Goal: Task Accomplishment & Management: Complete application form

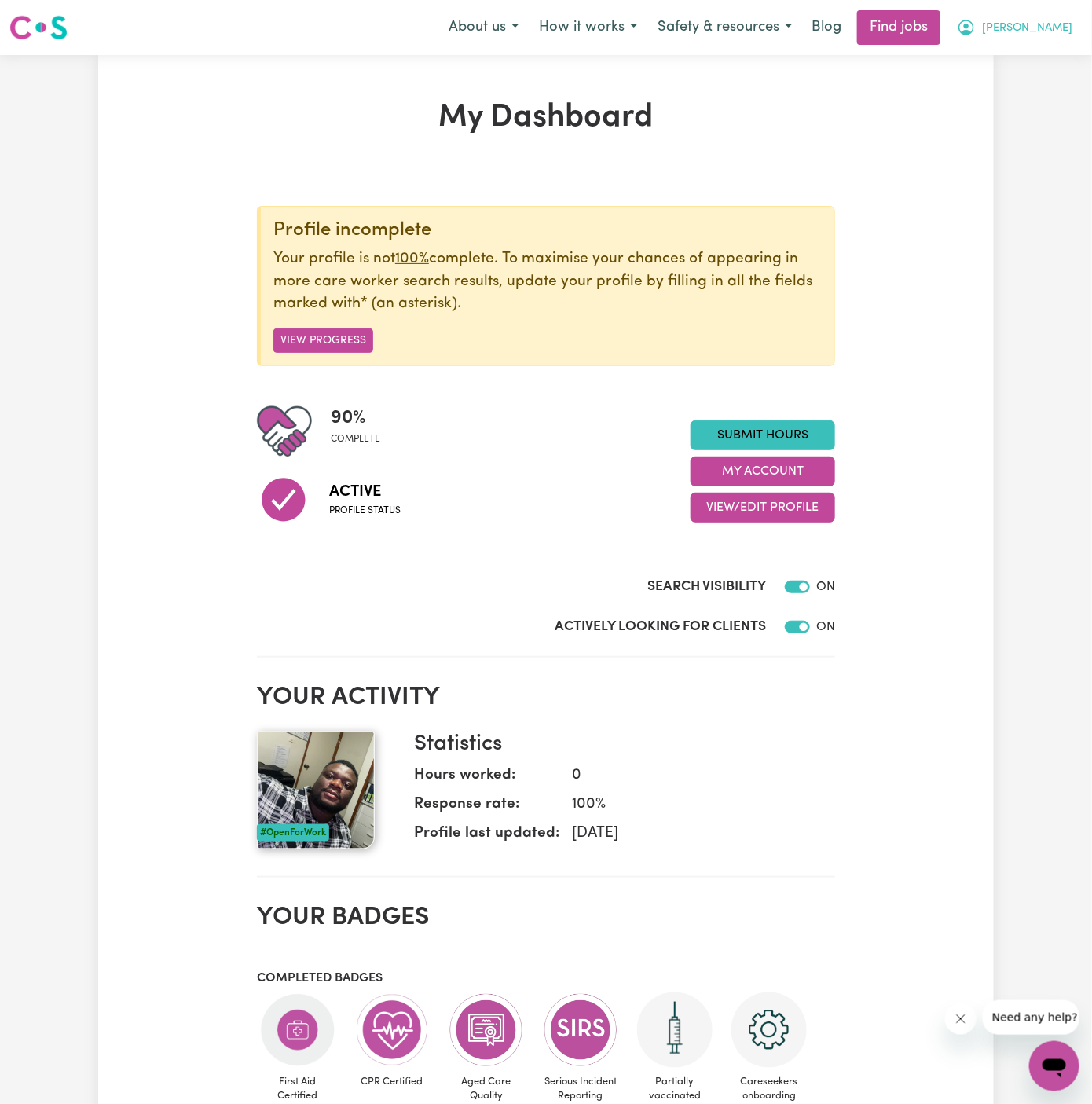
click at [1069, 24] on button "[PERSON_NAME]" at bounding box center [1014, 28] width 136 height 33
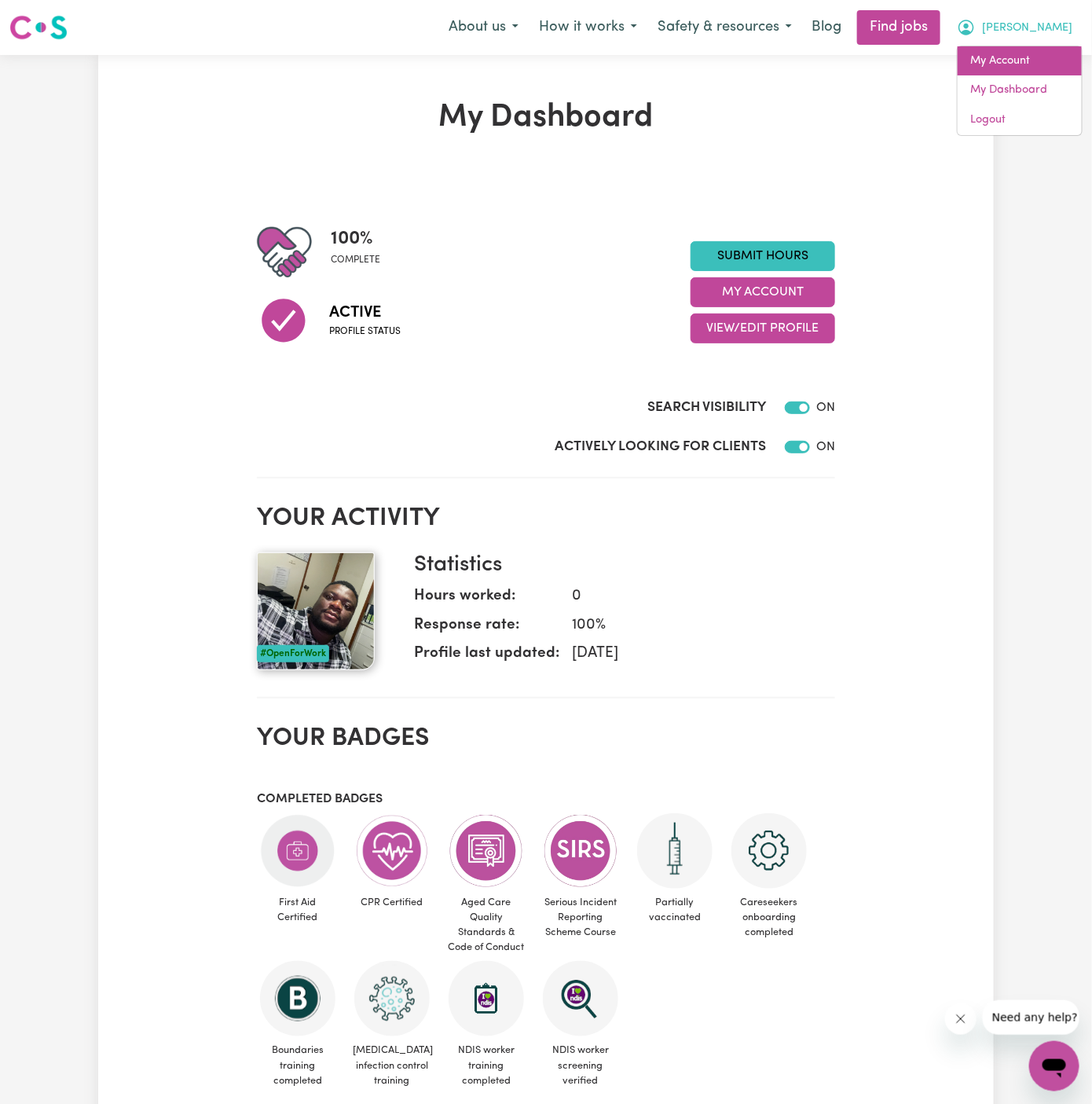
click at [1059, 51] on link "My Account" at bounding box center [1020, 61] width 124 height 30
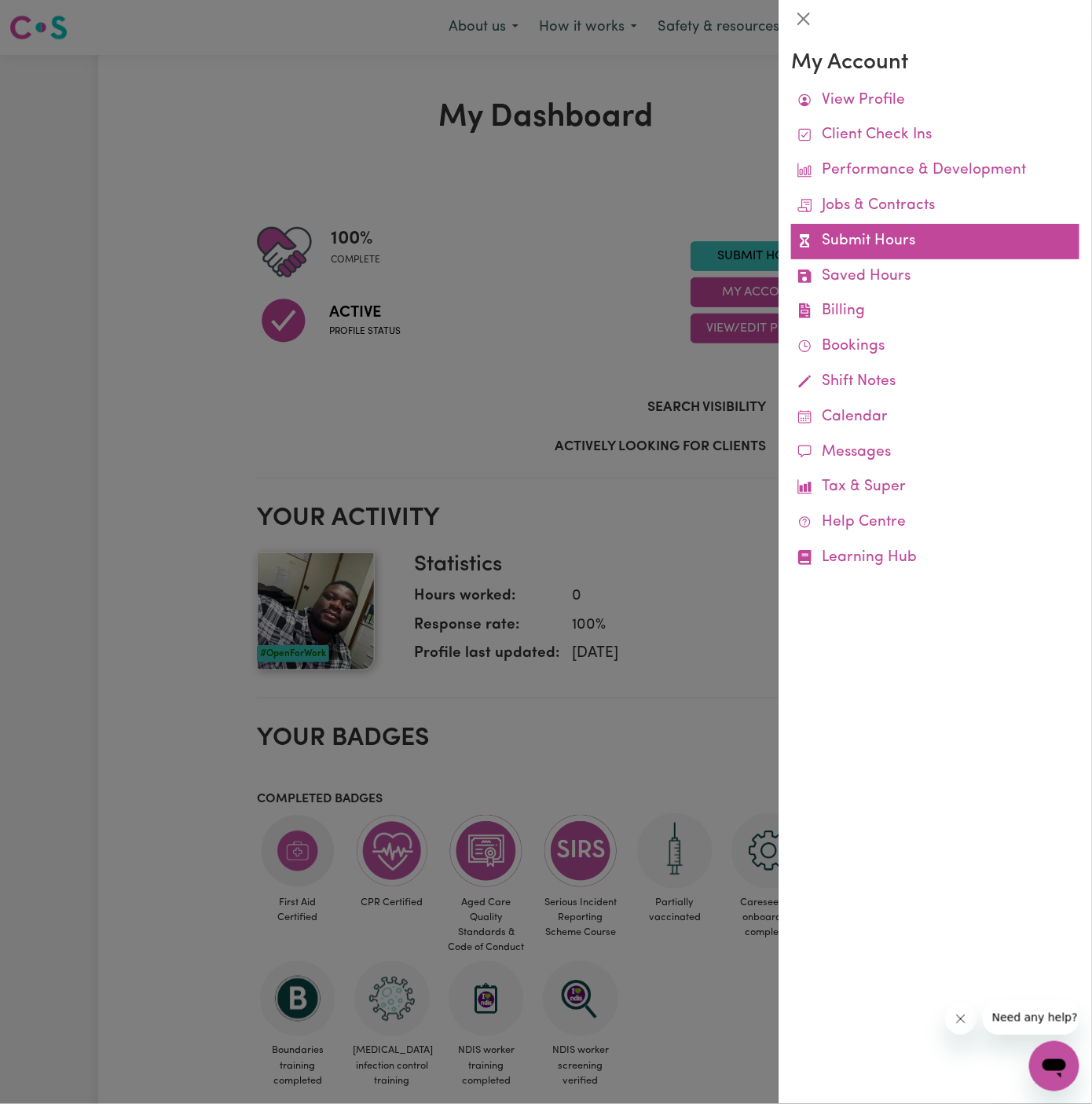
click at [850, 249] on link "Submit Hours" at bounding box center [935, 241] width 289 height 35
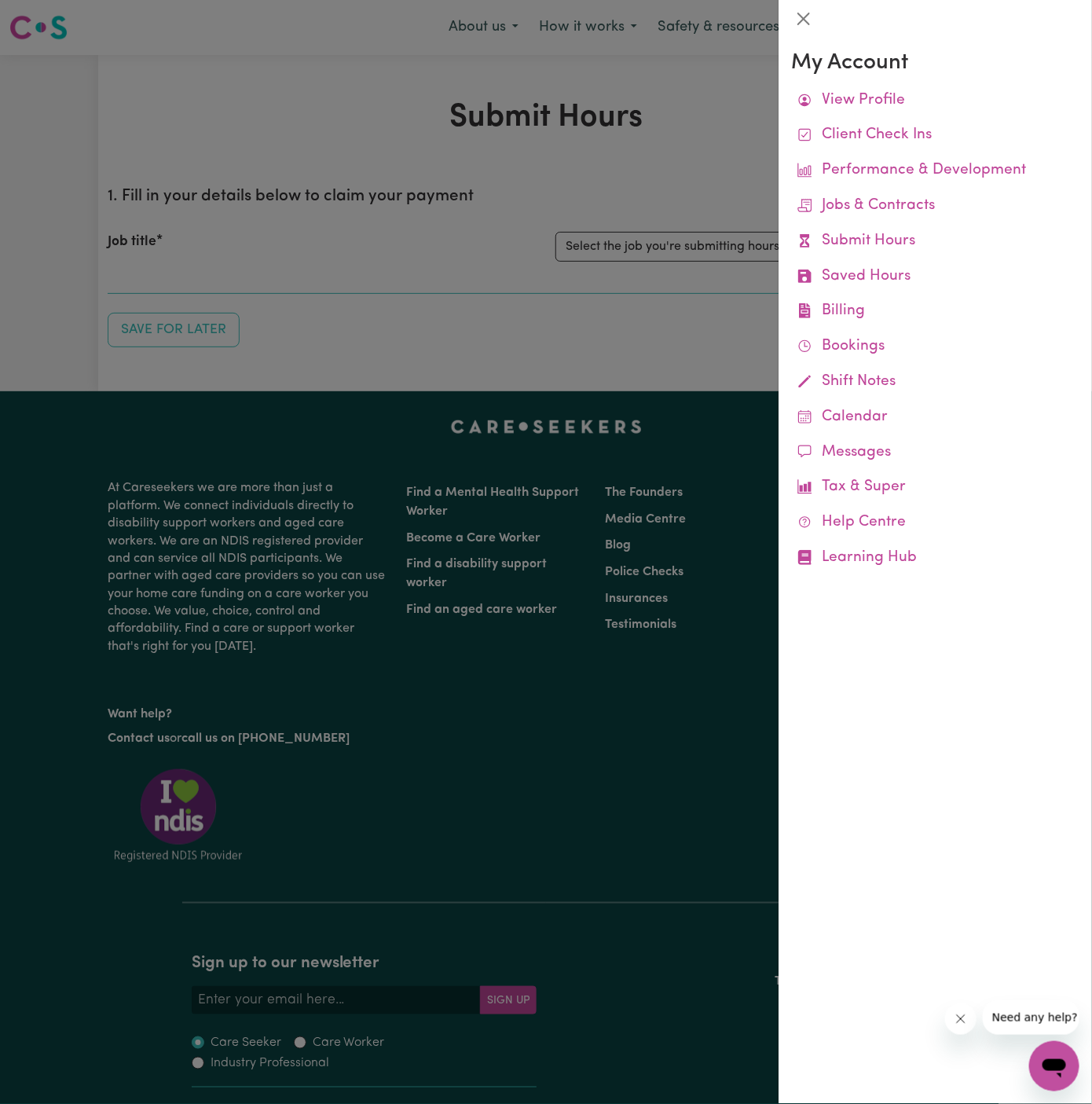
click at [612, 237] on div at bounding box center [546, 552] width 1092 height 1104
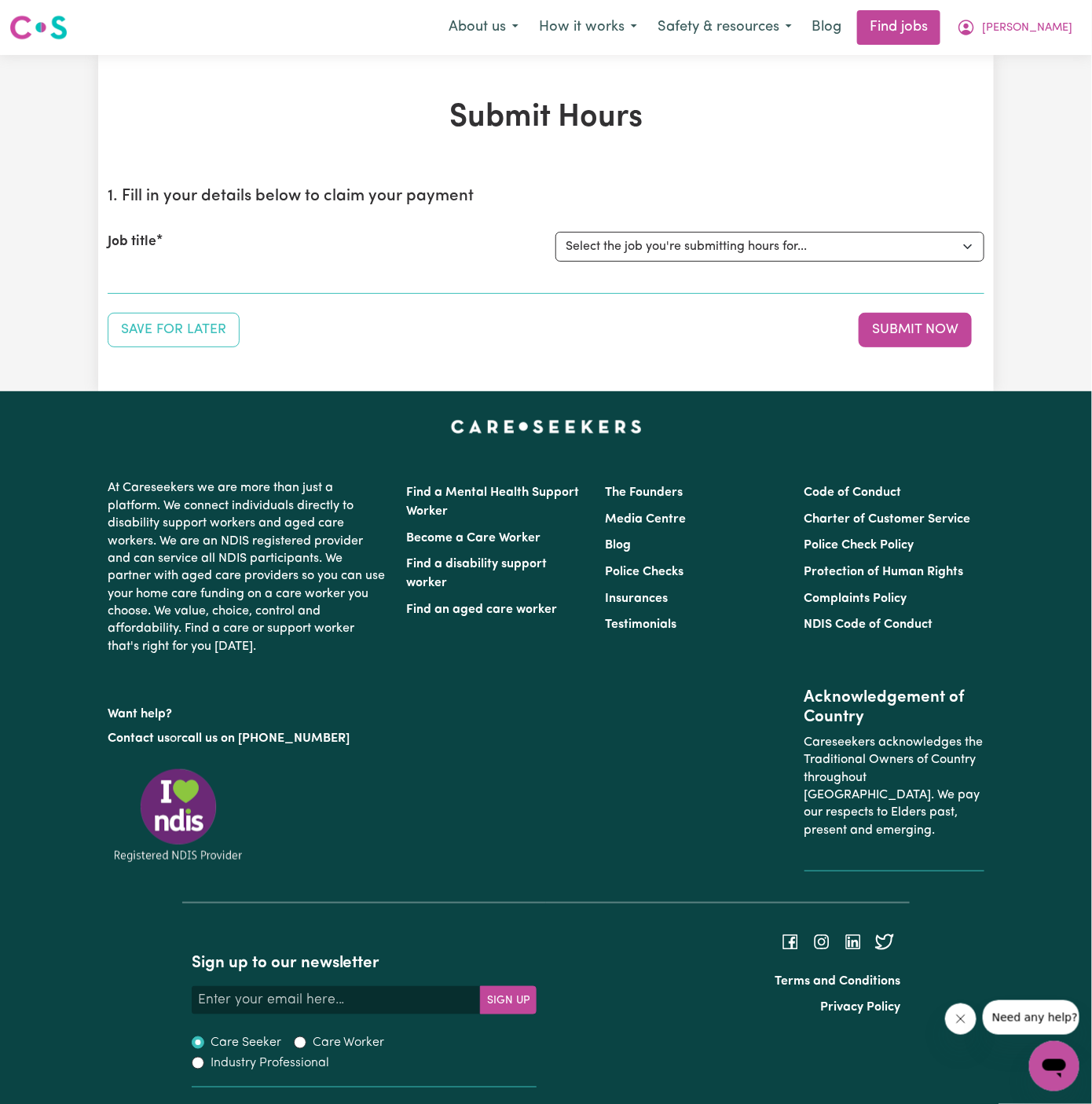
click at [649, 237] on select "Select the job you're submitting hours for... [[PERSON_NAME]] Support Worker Ne…" at bounding box center [770, 247] width 429 height 30
click at [654, 240] on select "Select the job you're submitting hours for... [[PERSON_NAME]] Support Worker Ne…" at bounding box center [770, 247] width 429 height 30
select select "15144"
click at [556, 232] on select "Select the job you're submitting hours for... [[PERSON_NAME]] Support Worker Ne…" at bounding box center [770, 247] width 429 height 30
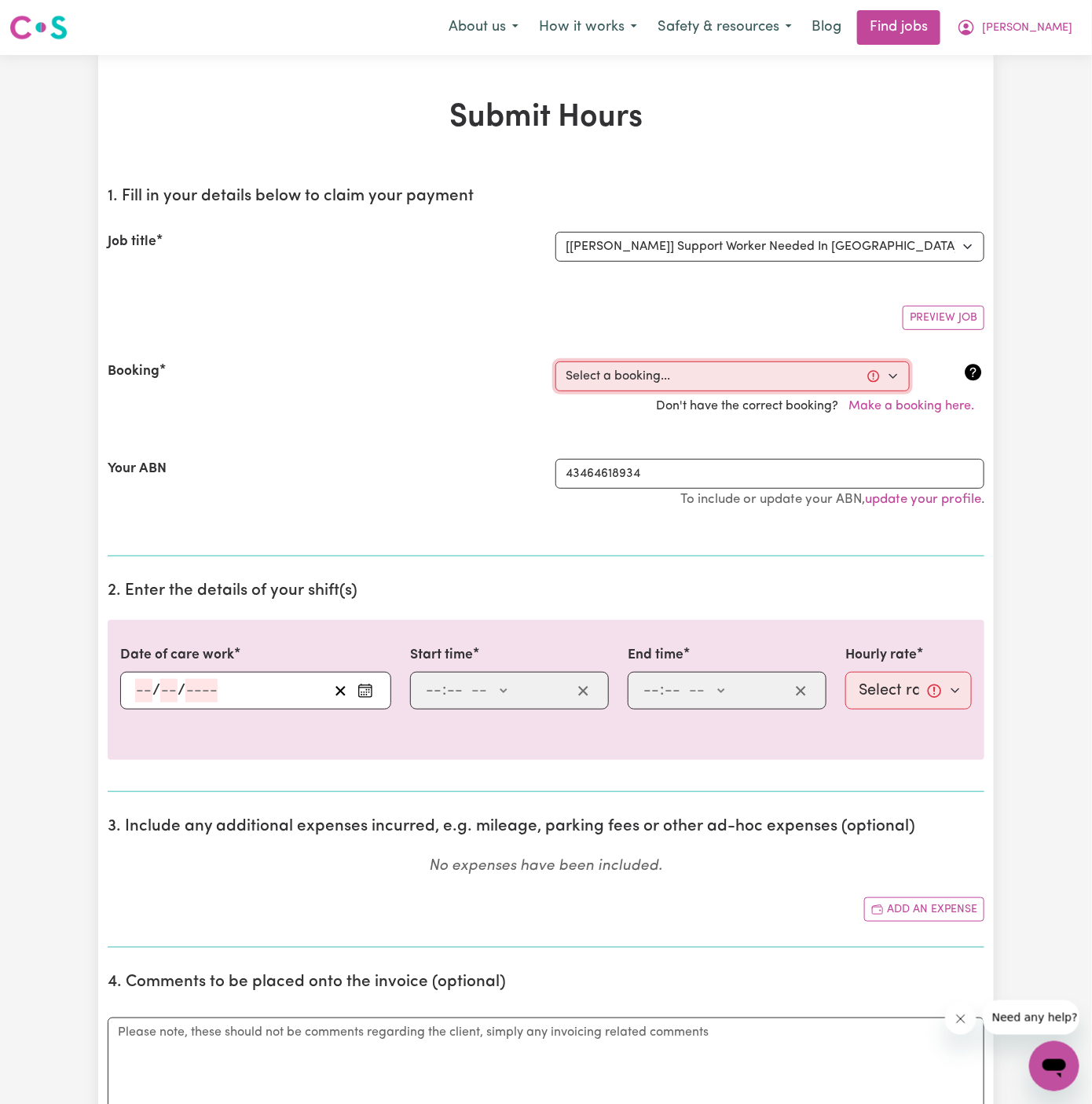
click at [744, 374] on select "Select a booking... [DATE] 07:00am to 09:00am (ONE-OFF)" at bounding box center [732, 376] width 354 height 30
select select "366615"
click at [556, 361] on select "Select a booking... [DATE] 07:00am to 09:00am (ONE-OFF)" at bounding box center [732, 376] width 354 height 30
type input "[DATE]"
type input "26"
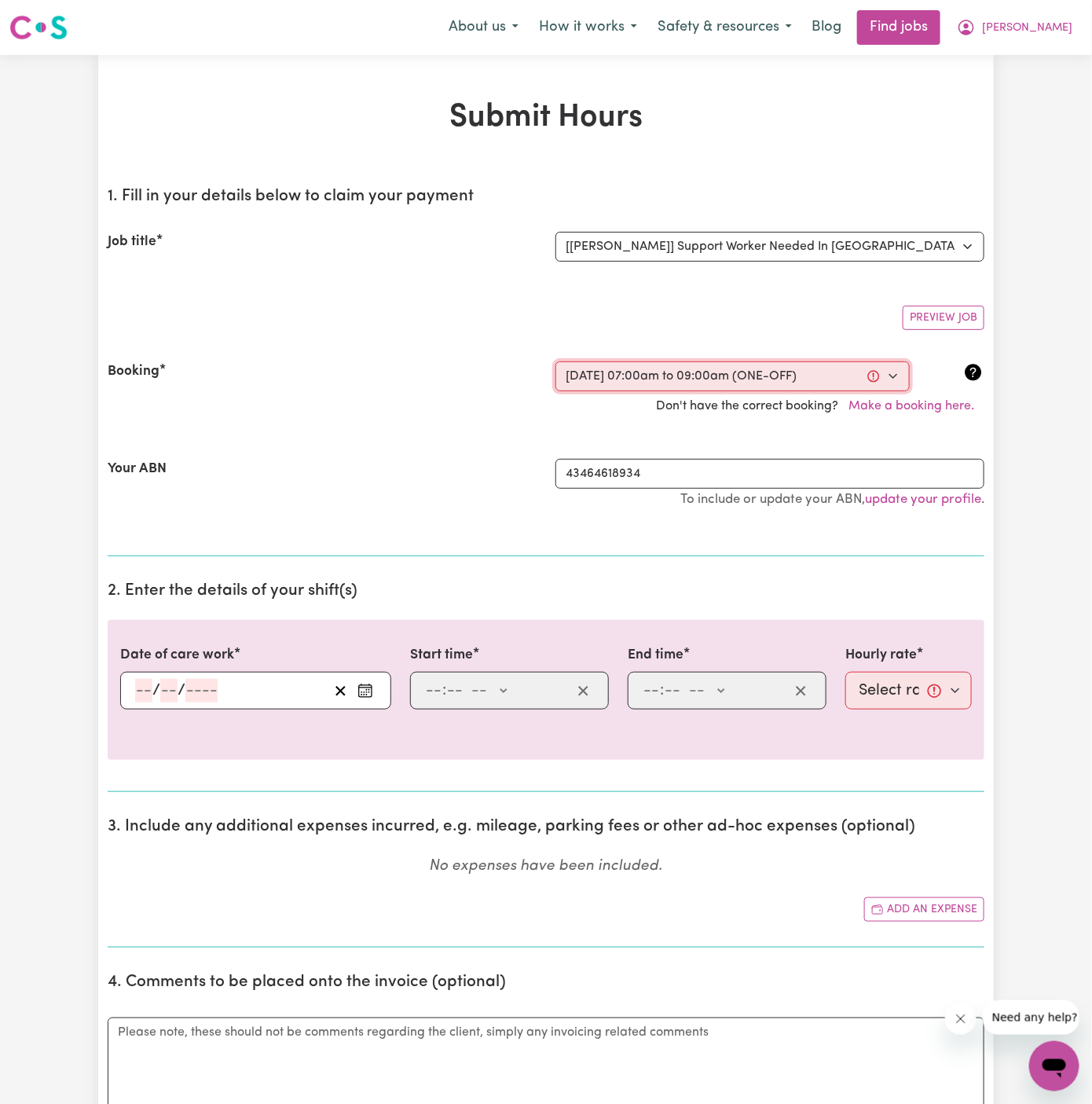
type input "9"
type input "2025"
type input "07:00"
type input "7"
type input "0"
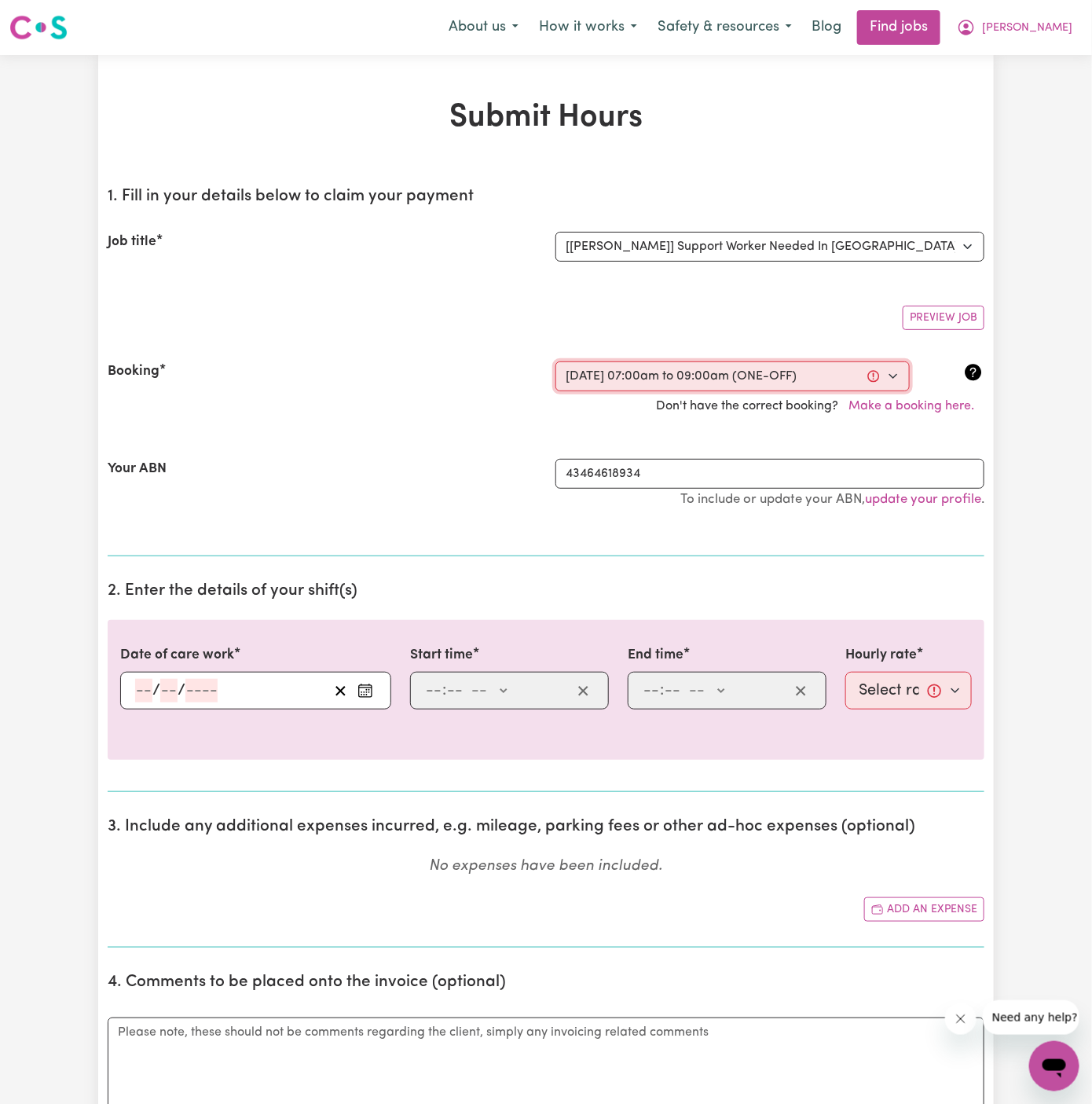
select select "am"
type input "09:00"
type input "9"
type input "0"
select select "am"
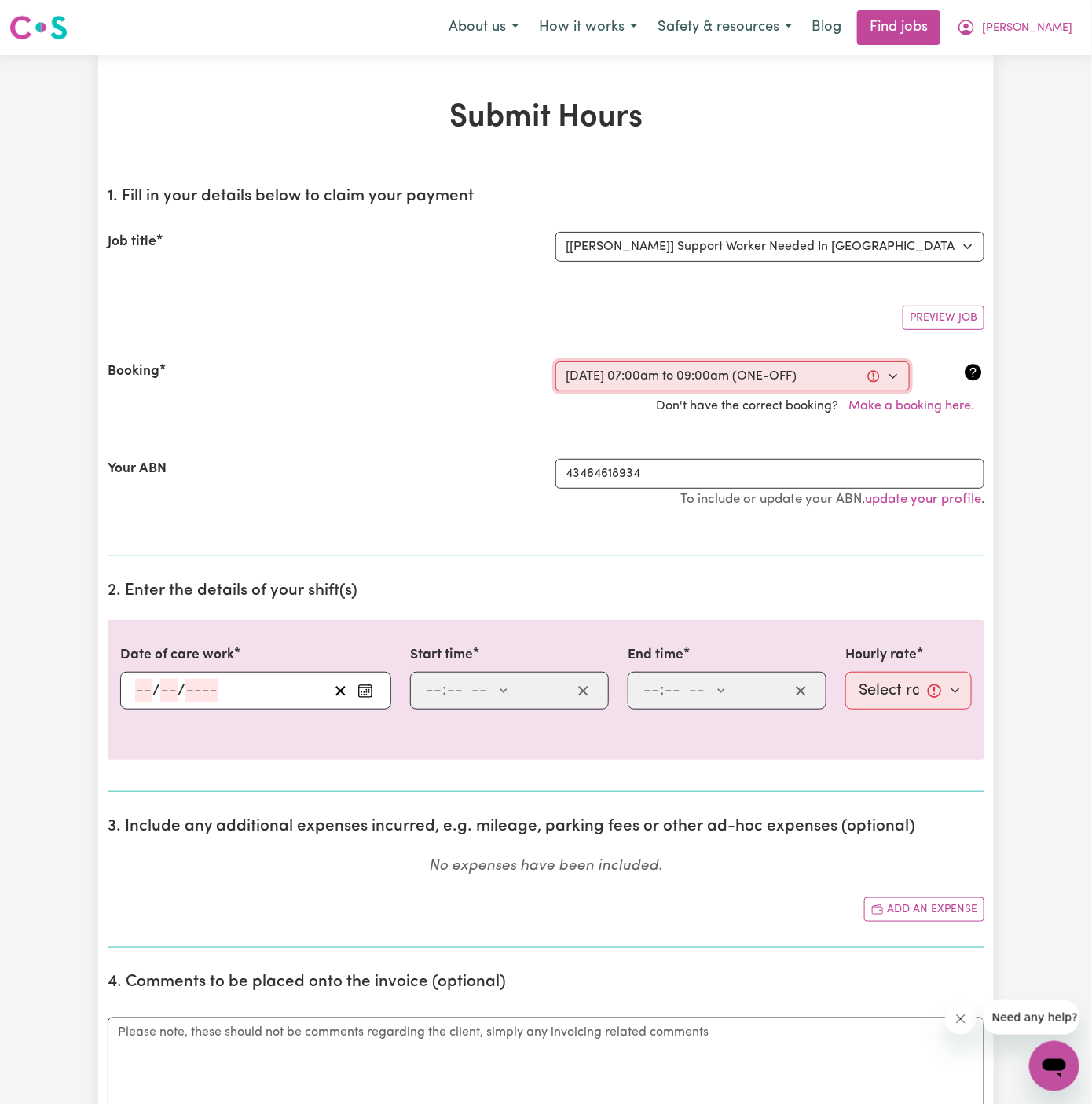
select select "45-Weekday"
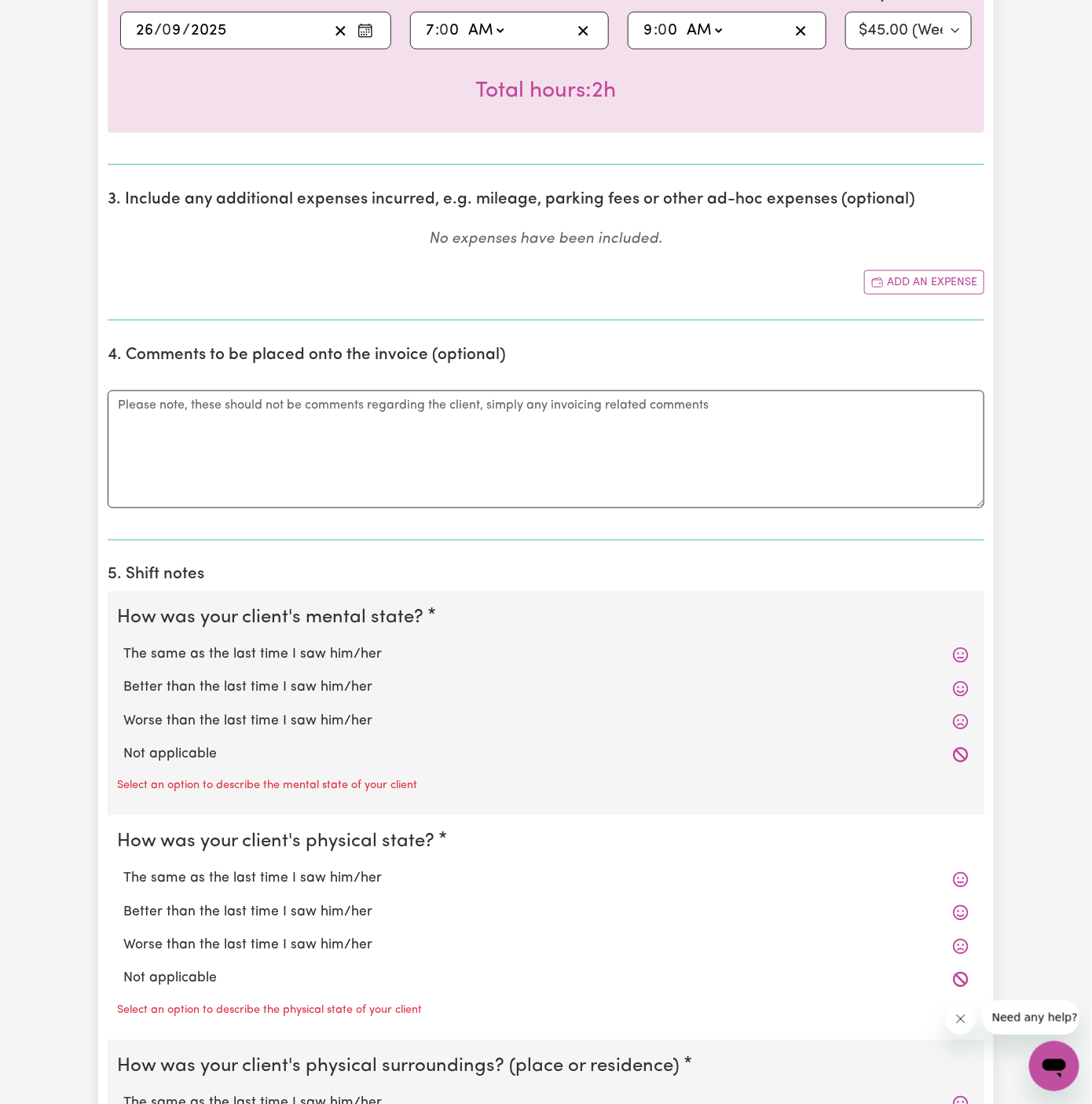
scroll to position [666, 0]
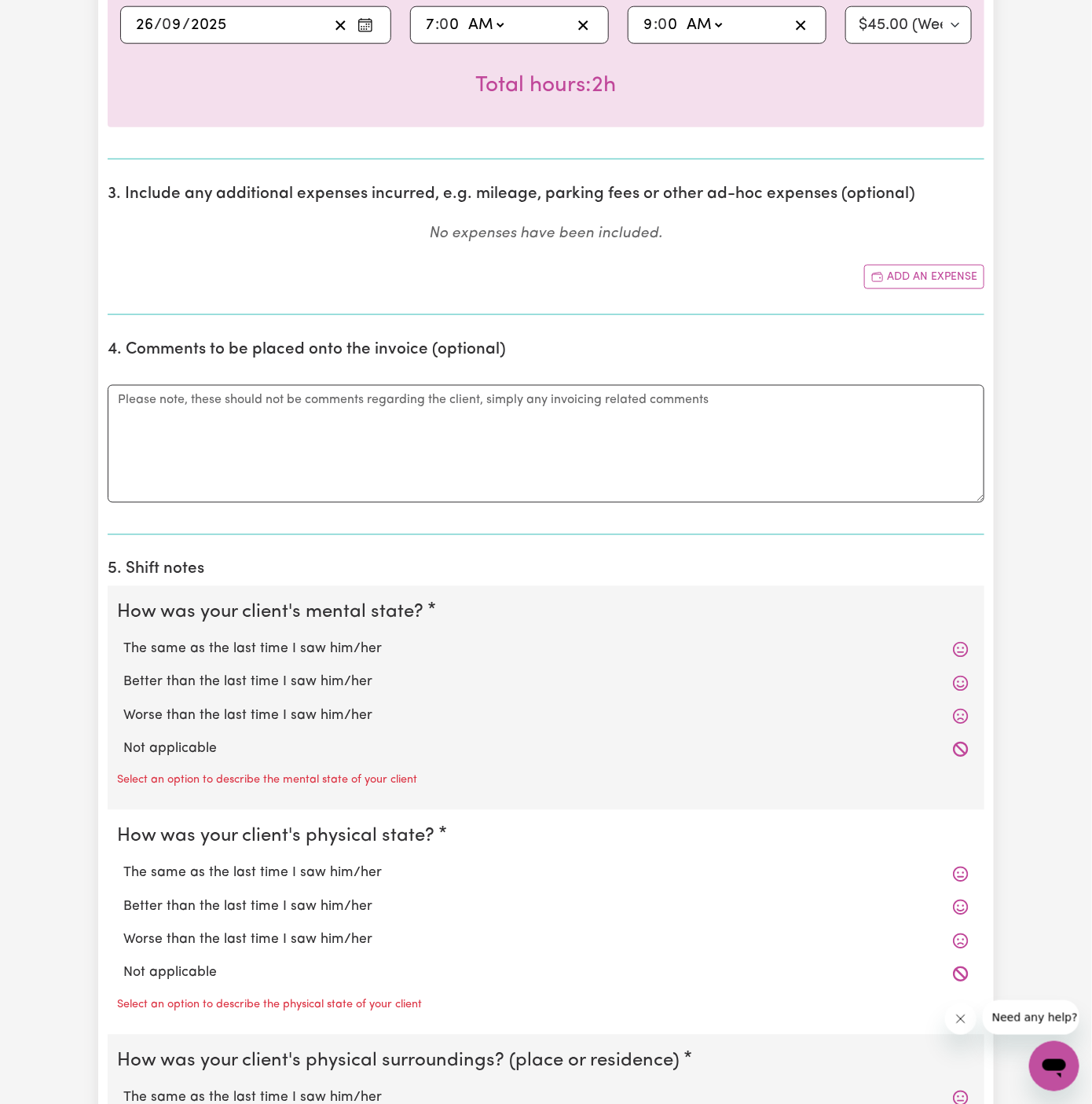
click at [300, 745] on label "Not applicable" at bounding box center [546, 749] width 845 height 20
click at [123, 739] on input "Not applicable" at bounding box center [122, 738] width 1 height 1
radio input "true"
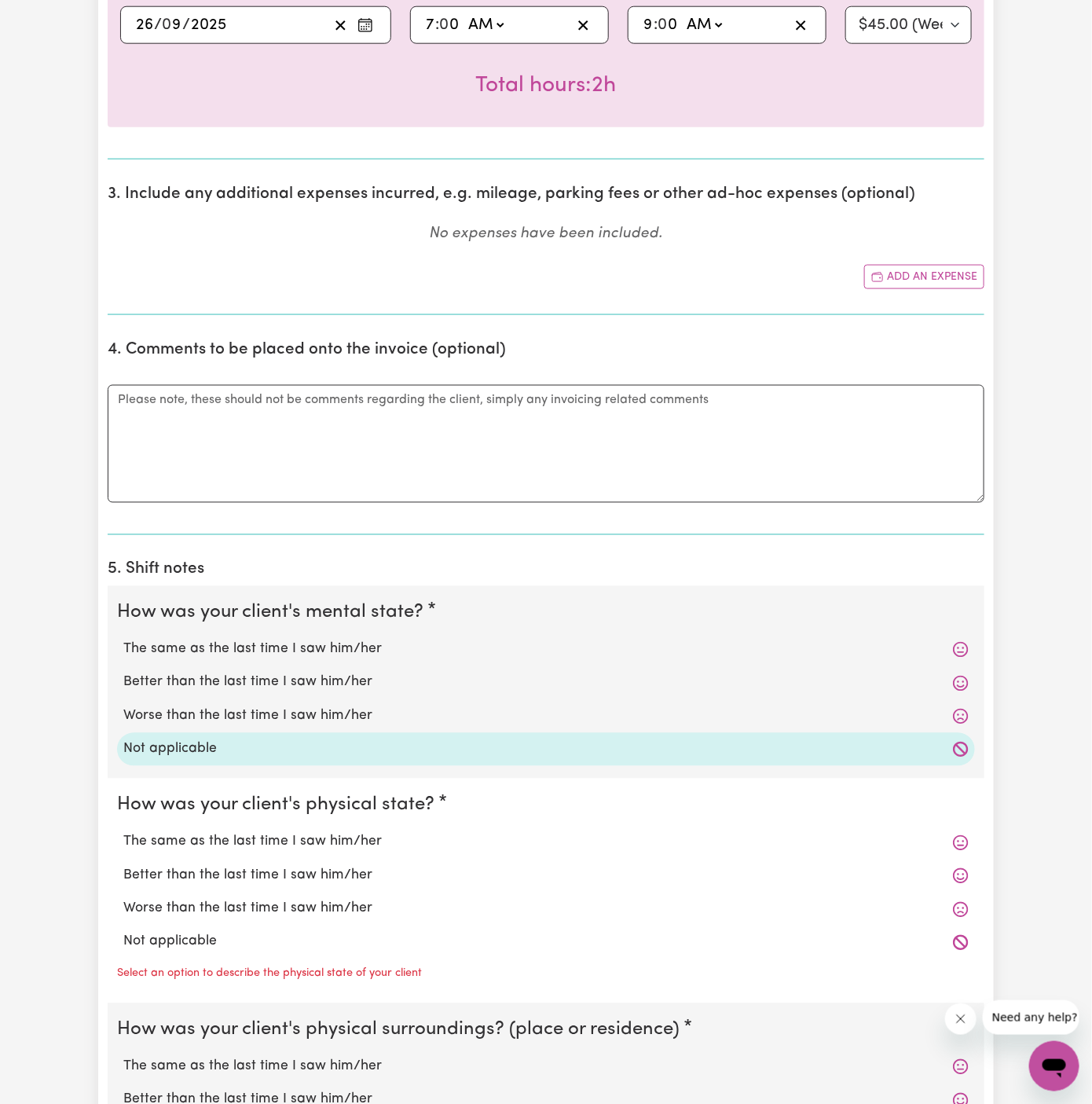
click at [284, 934] on label "Not applicable" at bounding box center [546, 941] width 845 height 20
click at [123, 932] on input "Not applicable" at bounding box center [122, 931] width 1 height 1
radio input "true"
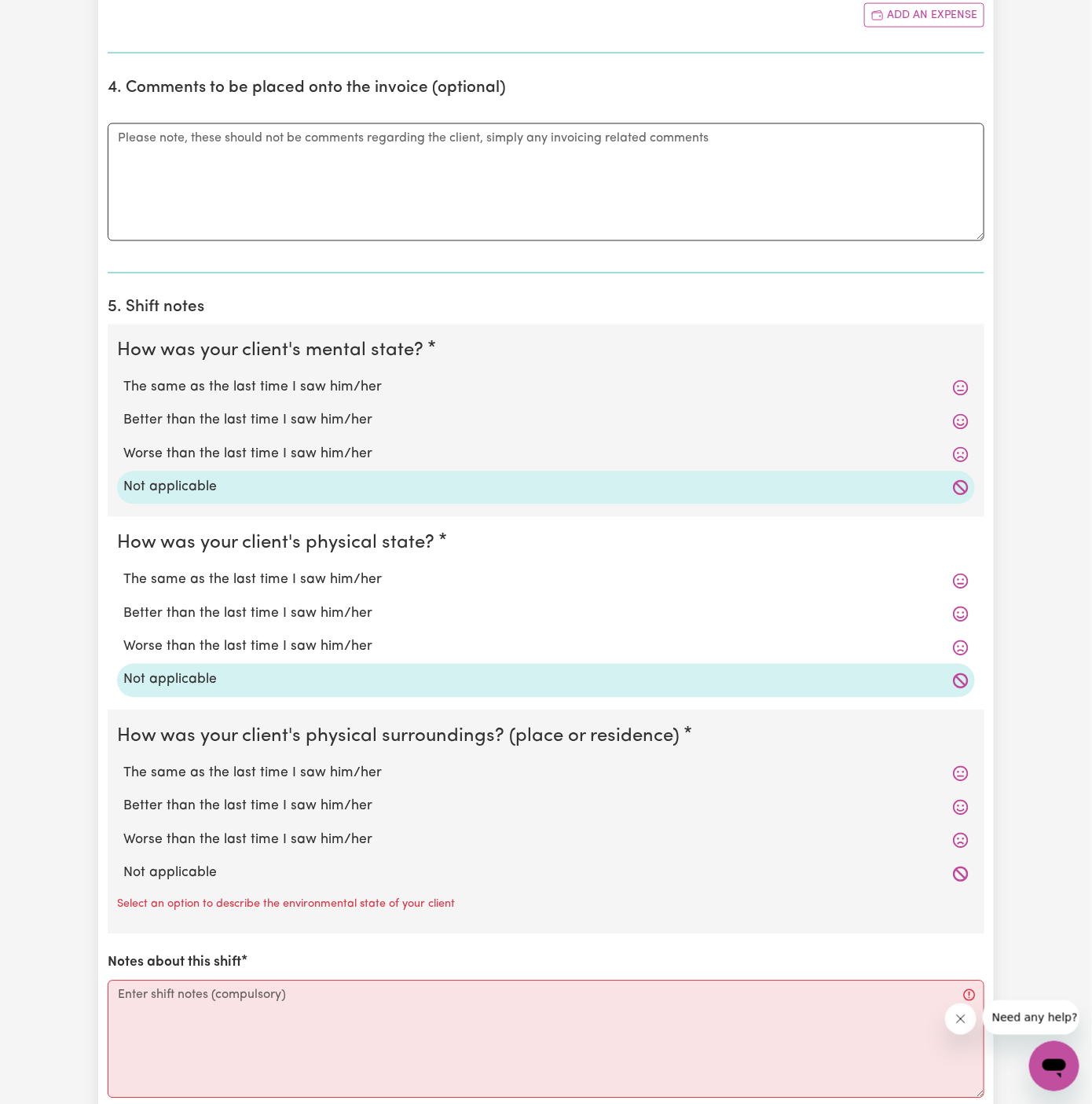
scroll to position [999, 0]
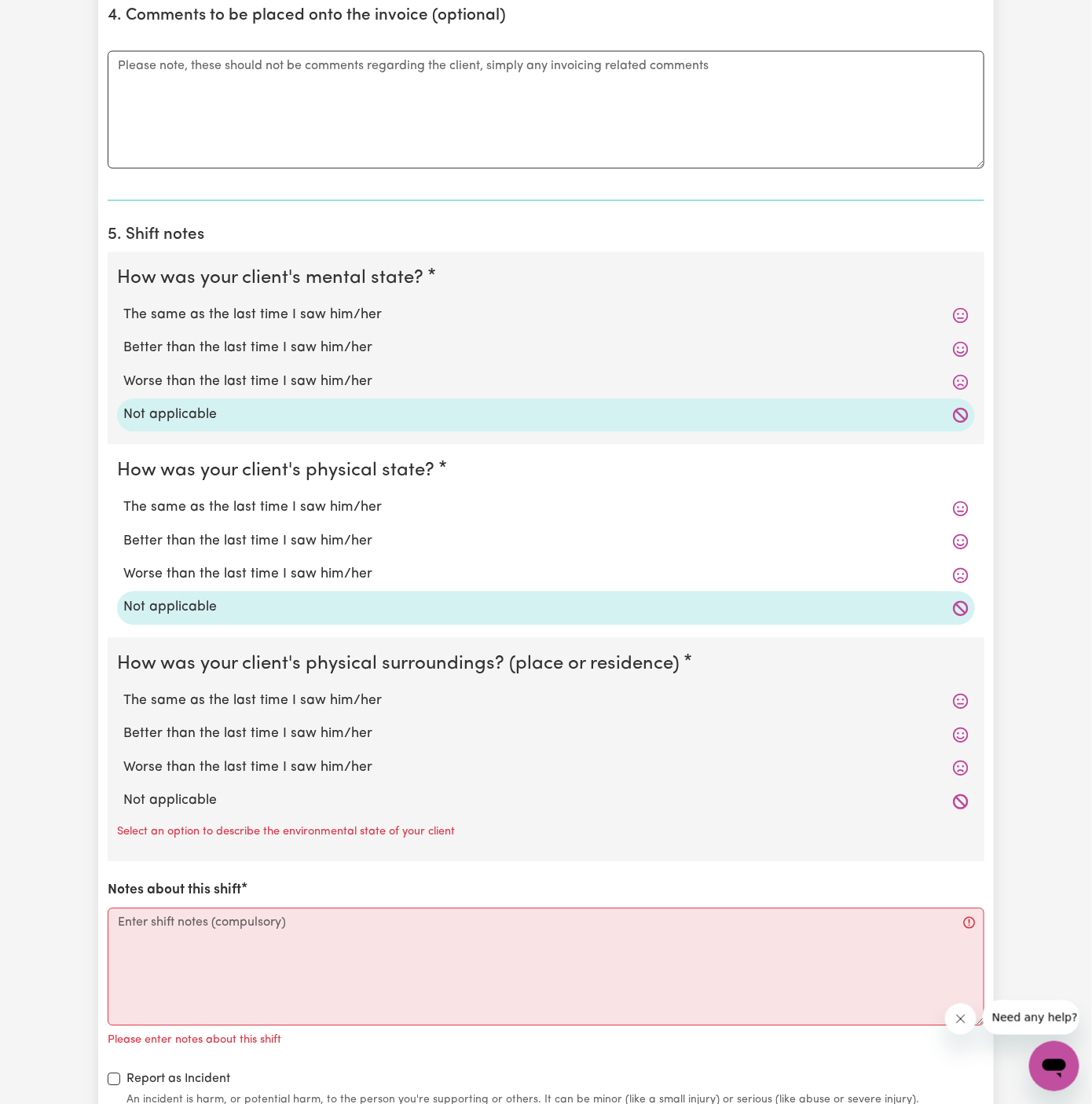
click at [283, 796] on label "Not applicable" at bounding box center [546, 800] width 845 height 20
click at [123, 791] on input "Not applicable" at bounding box center [122, 790] width 1 height 1
radio input "true"
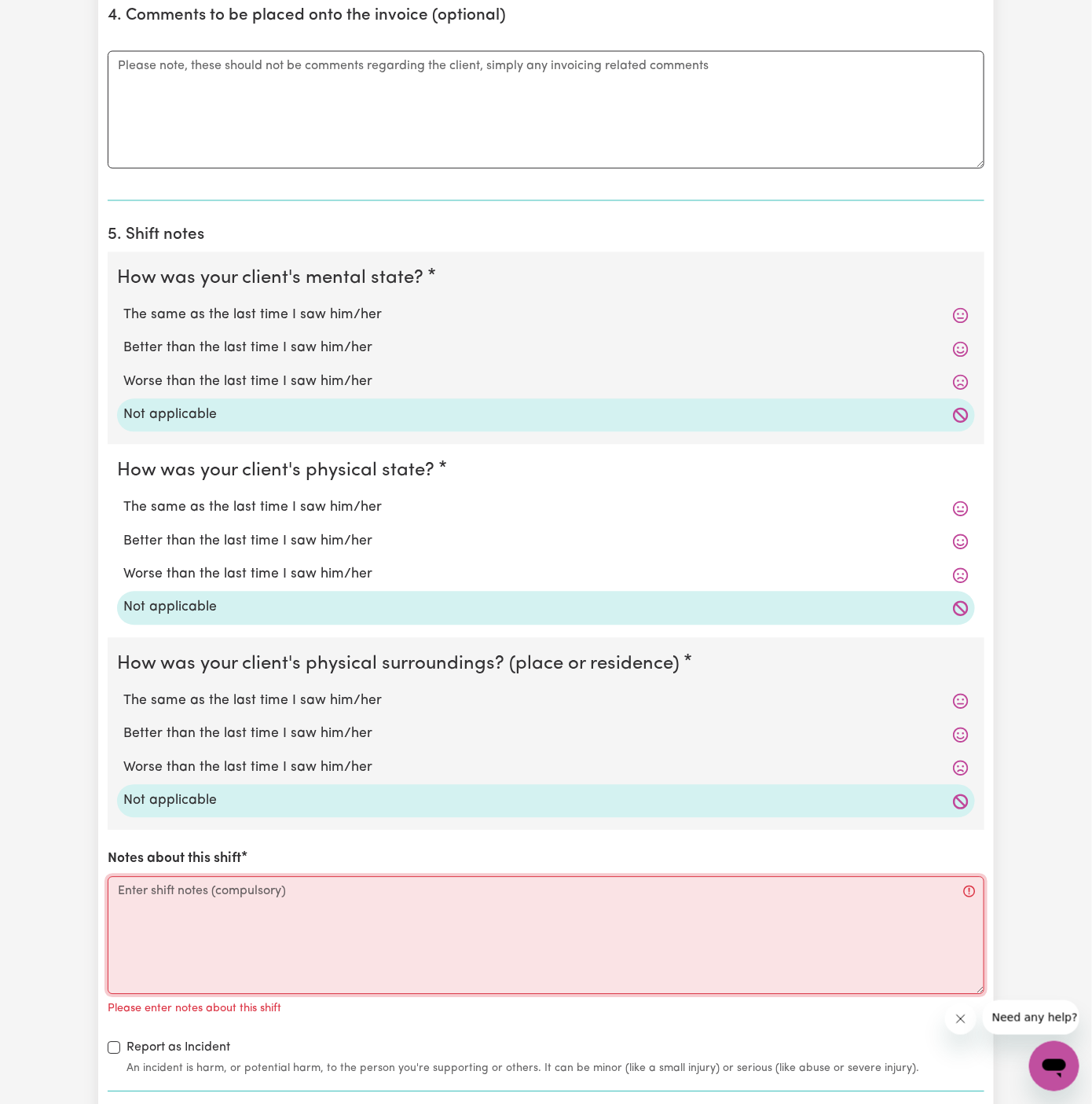
click at [302, 943] on textarea "Notes about this shift" at bounding box center [546, 935] width 877 height 118
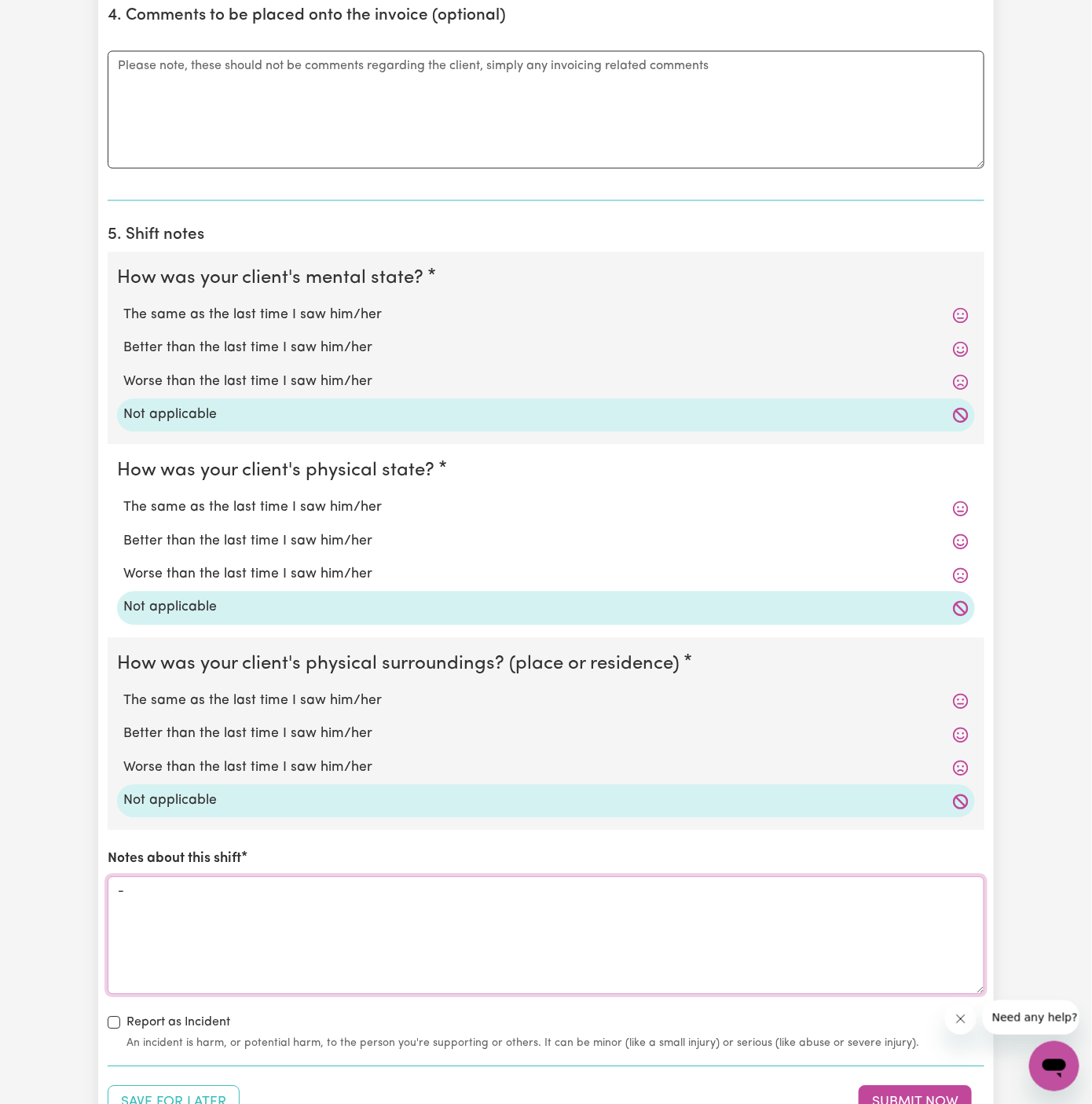
scroll to position [1176, 0]
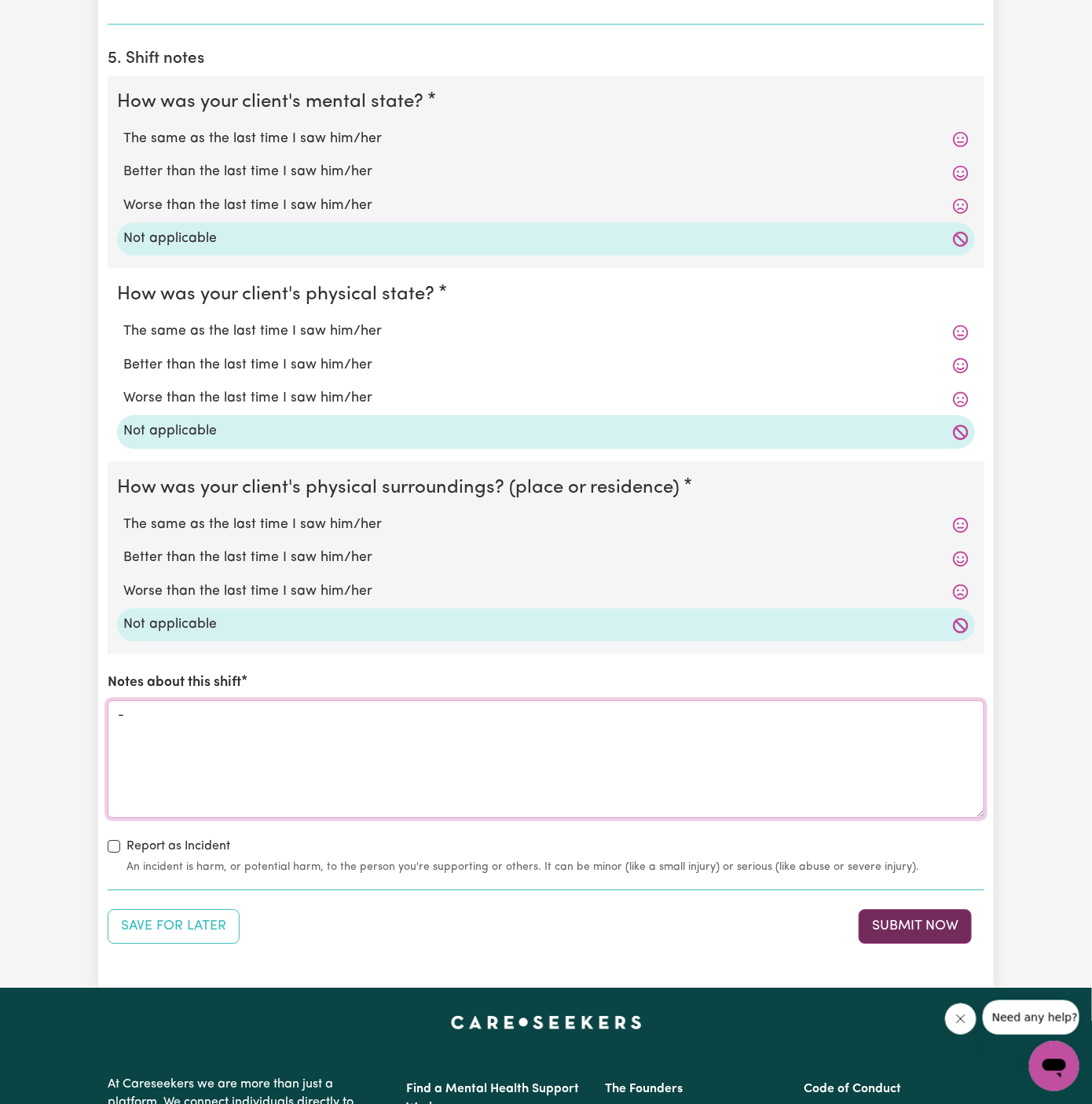
type textarea "-"
click at [933, 930] on button "Submit Now" at bounding box center [914, 926] width 113 height 35
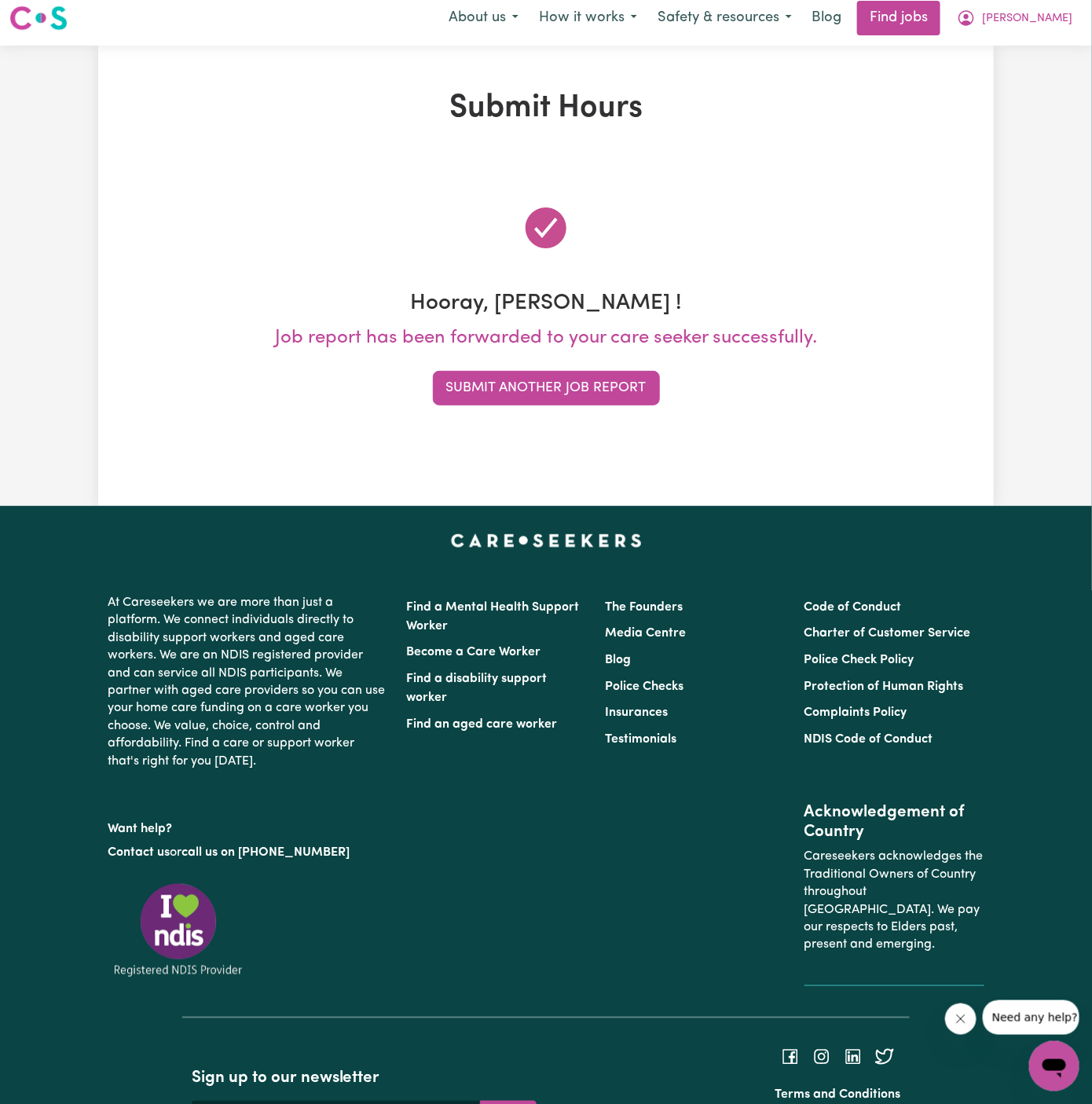
scroll to position [0, 0]
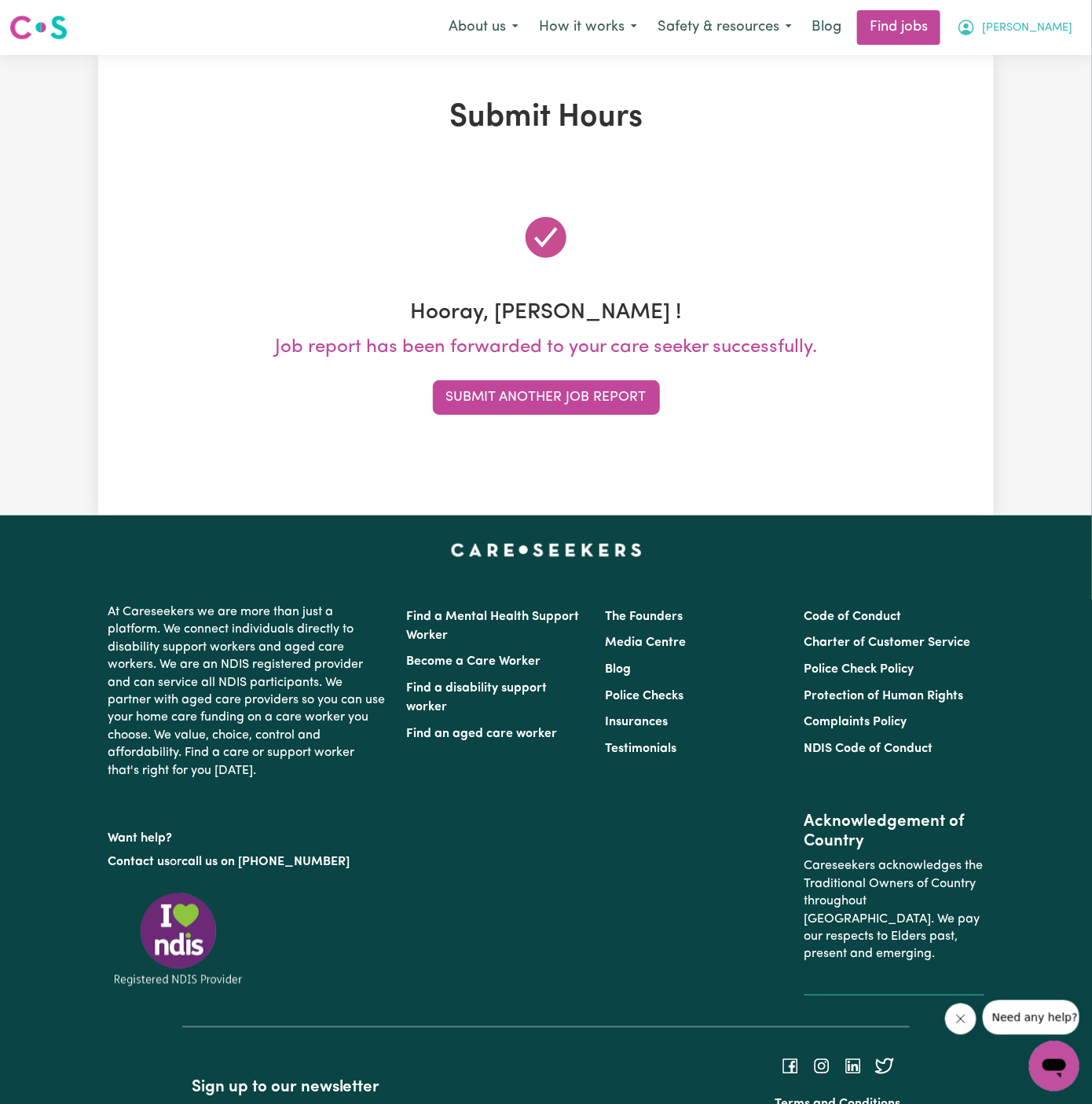
click at [1059, 31] on span "[PERSON_NAME]" at bounding box center [1026, 28] width 90 height 17
click at [1059, 52] on link "My Account" at bounding box center [1020, 61] width 124 height 30
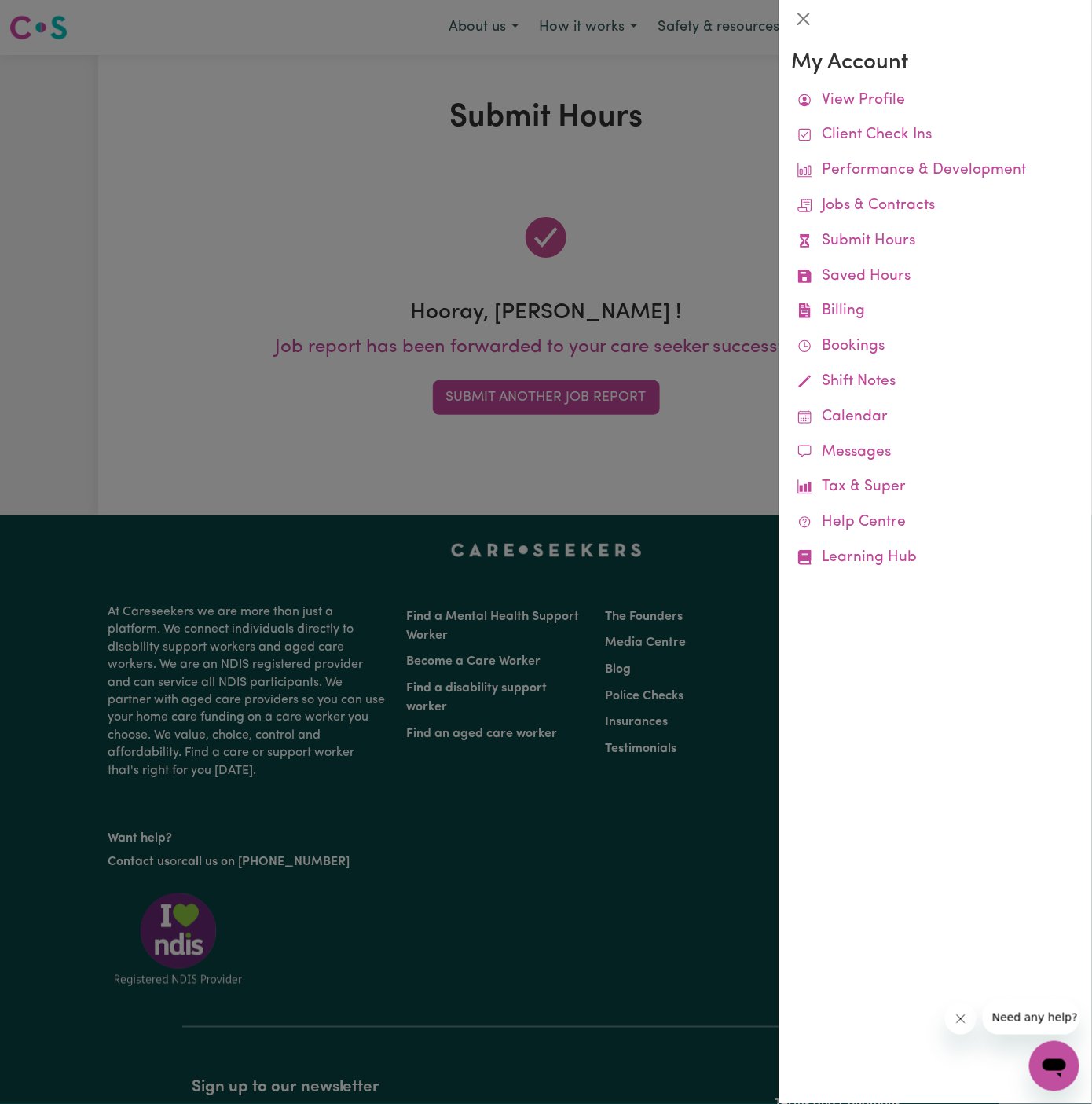
click at [705, 165] on div at bounding box center [546, 552] width 1092 height 1104
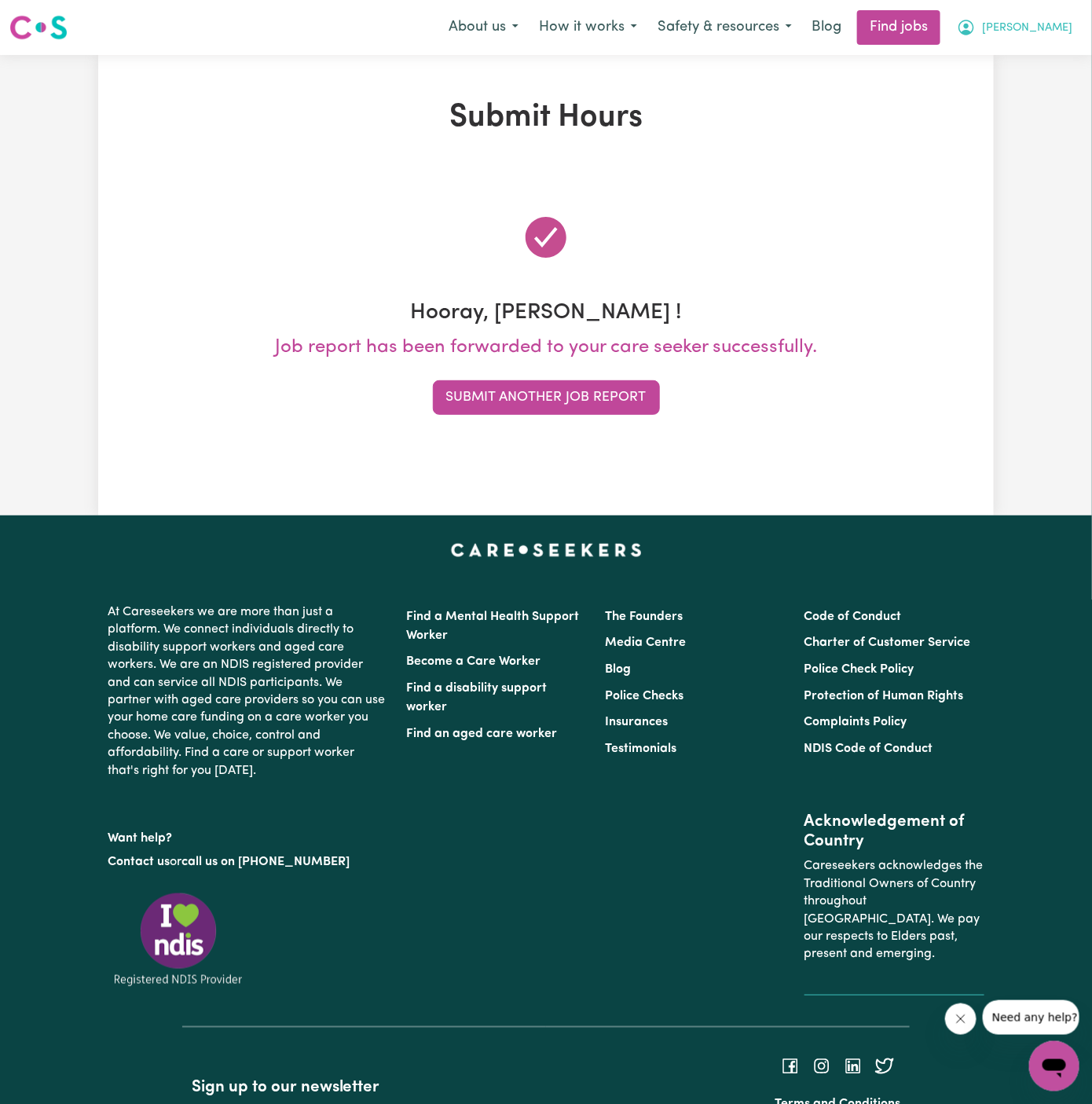
click at [1060, 32] on span "[PERSON_NAME]" at bounding box center [1026, 28] width 90 height 17
click at [1047, 127] on link "Logout" at bounding box center [1020, 120] width 124 height 30
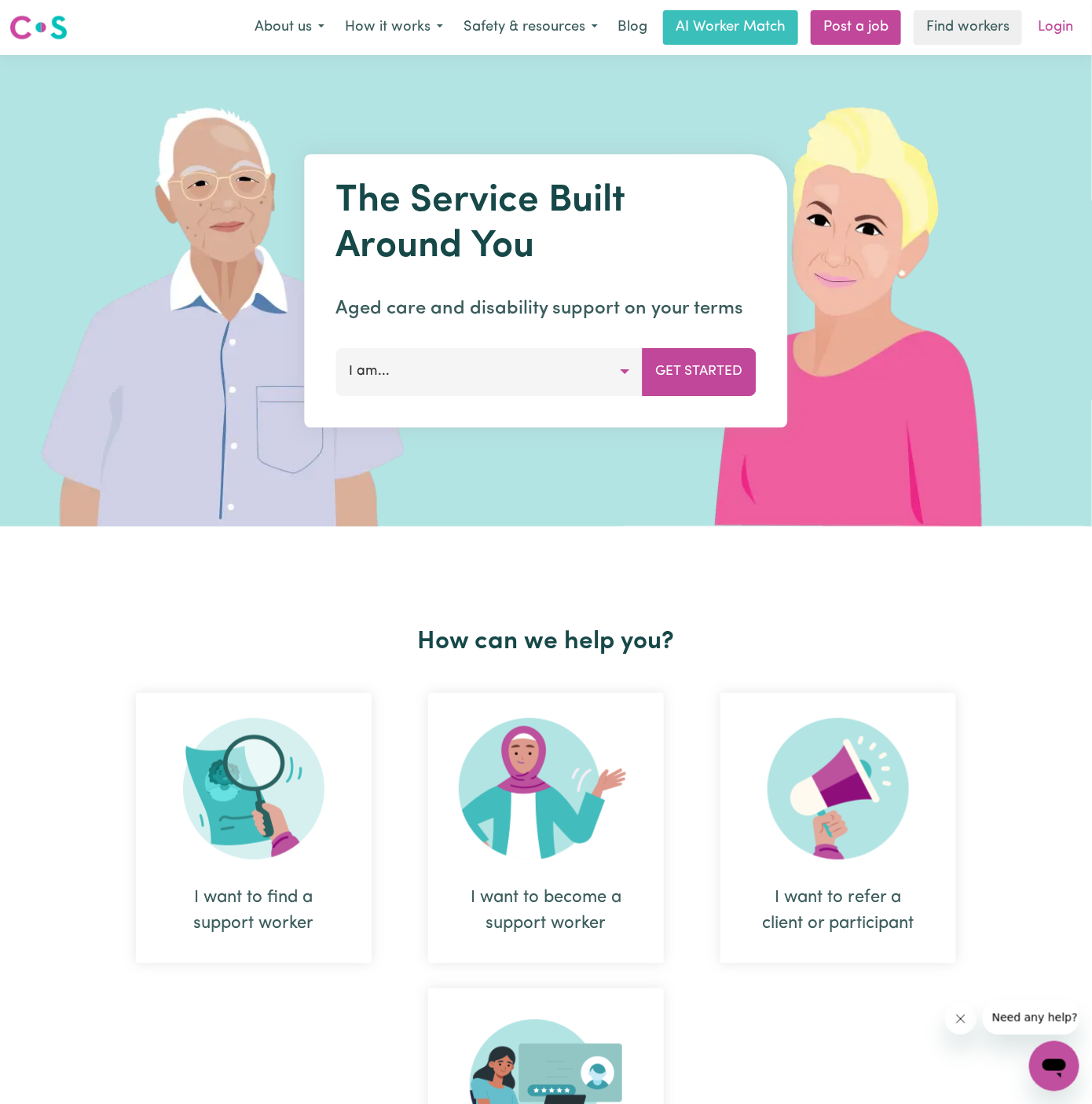
click at [1057, 31] on link "Login" at bounding box center [1055, 28] width 54 height 35
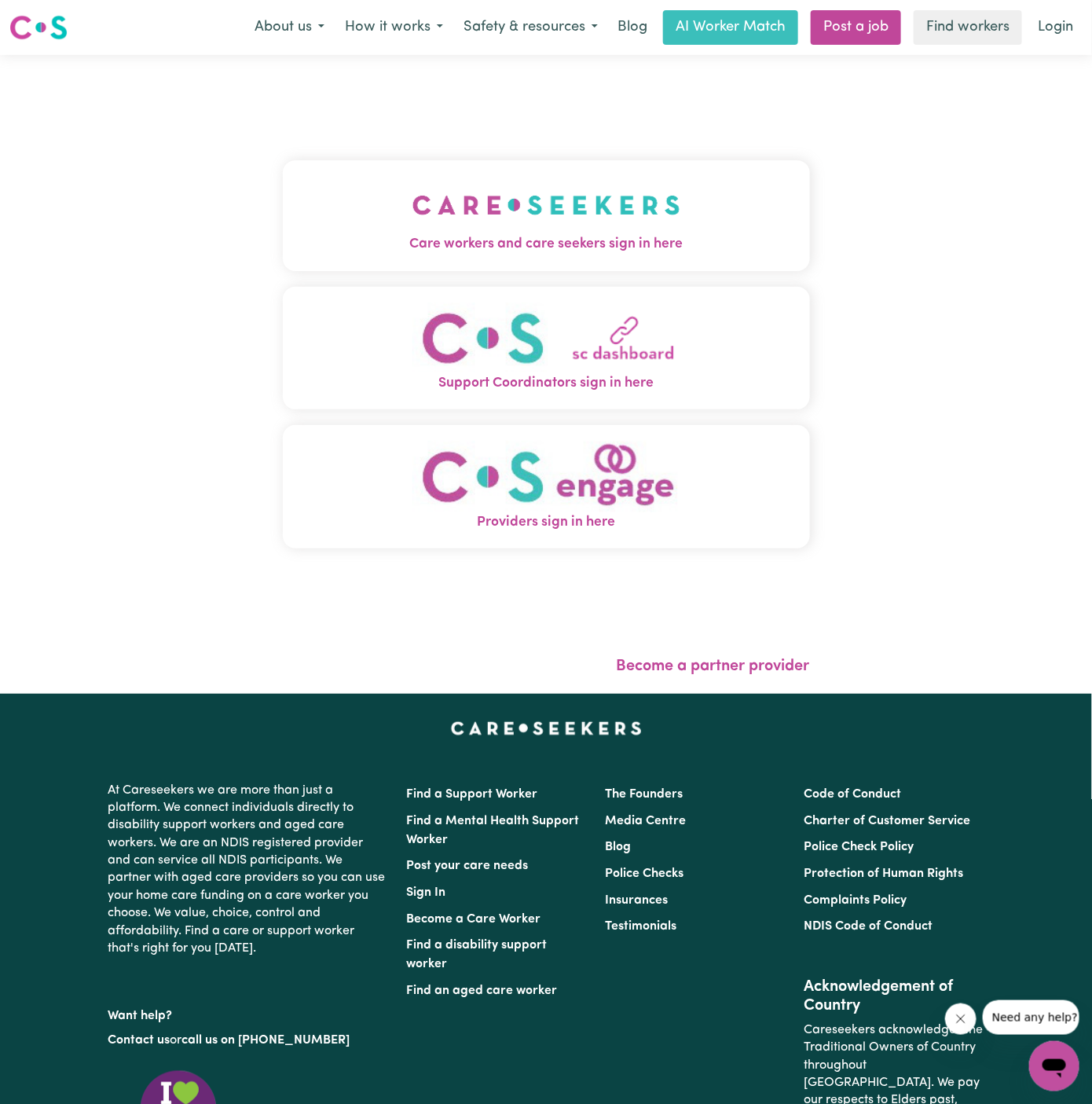
click at [483, 186] on img "Care workers and care seekers sign in here" at bounding box center [546, 205] width 268 height 58
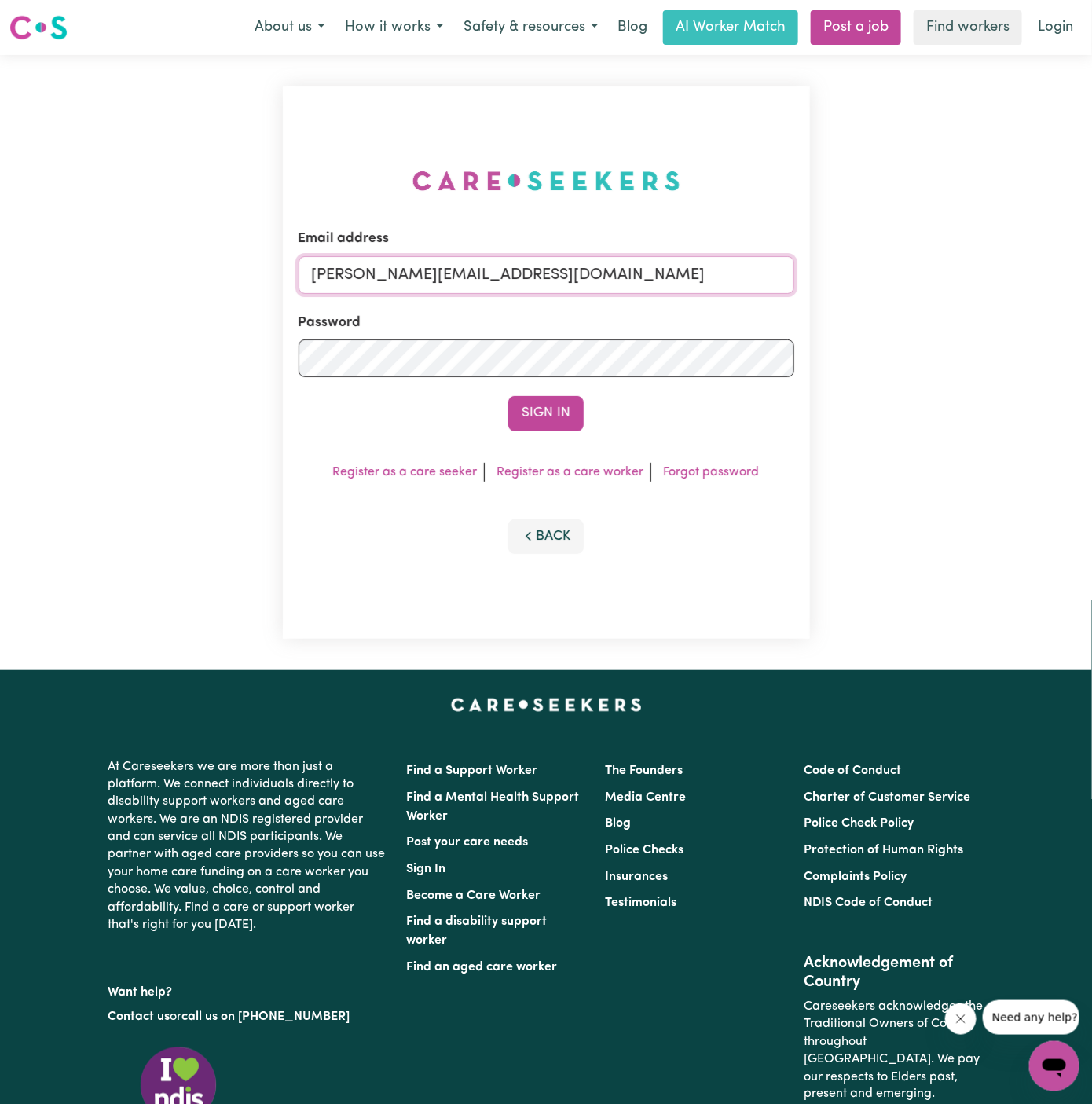
click at [531, 281] on input "[PERSON_NAME][EMAIL_ADDRESS][DOMAIN_NAME]" at bounding box center [546, 275] width 496 height 38
drag, startPoint x: 390, startPoint y: 269, endPoint x: 788, endPoint y: 289, distance: 398.5
click at [788, 289] on input "[EMAIL_ADDRESS][DOMAIN_NAME]" at bounding box center [546, 275] width 496 height 38
type input "[EMAIL_ADDRESS][DOMAIN_NAME]"
click at [528, 409] on button "Sign In" at bounding box center [546, 414] width 75 height 35
